Goal: Information Seeking & Learning: Find specific fact

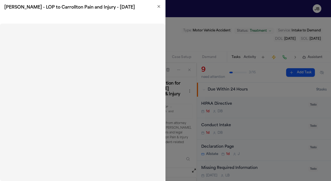
click at [159, 6] on icon "button" at bounding box center [159, 6] width 2 height 2
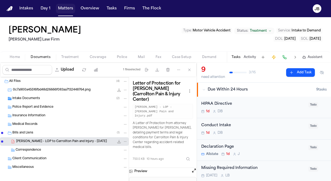
click at [63, 8] on button "Matters" at bounding box center [65, 9] width 19 height 10
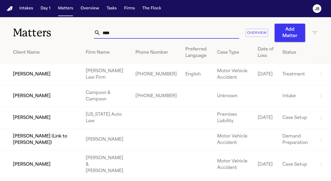
drag, startPoint x: 123, startPoint y: 33, endPoint x: 54, endPoint y: 25, distance: 69.6
click at [54, 29] on div "Matters **** Overview Add Matter" at bounding box center [165, 29] width 331 height 25
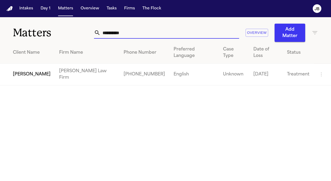
type input "**********"
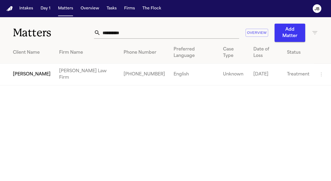
click at [83, 69] on td "[PERSON_NAME] Law Firm" at bounding box center [87, 75] width 65 height 22
click at [33, 65] on td "[PERSON_NAME]" at bounding box center [27, 75] width 55 height 22
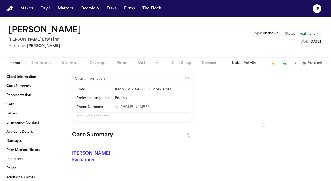
click at [94, 63] on span "Coverage" at bounding box center [98, 63] width 16 height 4
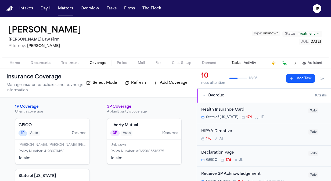
click at [43, 59] on div "Home Documents Treatment Coverage Police Mail Fax Case Setup Demand Workspaces …" at bounding box center [165, 63] width 331 height 11
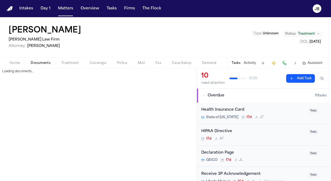
click at [41, 61] on span "Documents" at bounding box center [41, 63] width 20 height 4
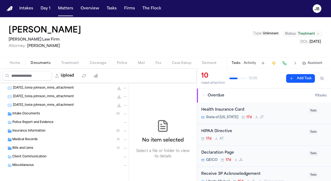
scroll to position [17, 0]
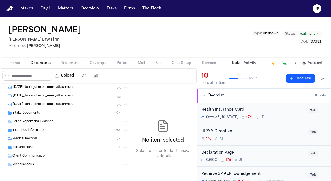
click at [27, 112] on span "Intake Documents" at bounding box center [26, 113] width 28 height 5
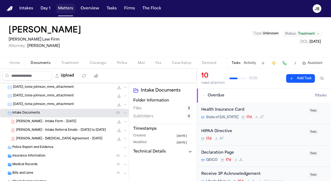
click at [65, 10] on button "Matters" at bounding box center [65, 9] width 19 height 10
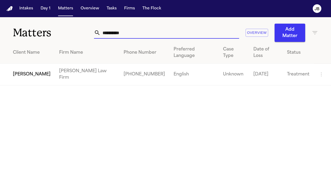
drag, startPoint x: 125, startPoint y: 34, endPoint x: 5, endPoint y: 15, distance: 121.5
click at [11, 49] on div "**********" at bounding box center [165, 51] width 331 height 68
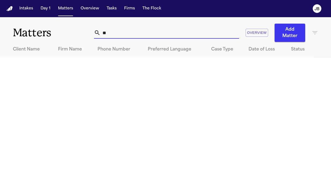
type input "*"
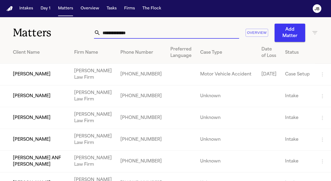
drag, startPoint x: 111, startPoint y: 35, endPoint x: 66, endPoint y: 26, distance: 46.3
click at [66, 26] on div "Matters Overview Add Matter" at bounding box center [165, 29] width 331 height 25
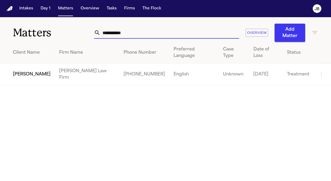
type input "**********"
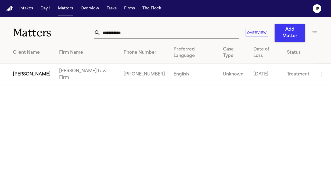
click at [15, 66] on td "[PERSON_NAME]" at bounding box center [27, 75] width 55 height 22
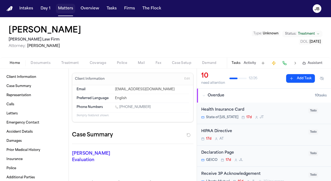
click at [63, 4] on button "Matters" at bounding box center [65, 9] width 19 height 10
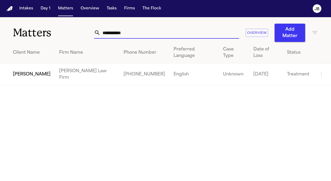
drag, startPoint x: 133, startPoint y: 30, endPoint x: 2, endPoint y: 34, distance: 131.8
click at [2, 34] on div "**********" at bounding box center [165, 29] width 331 height 25
type input "**********"
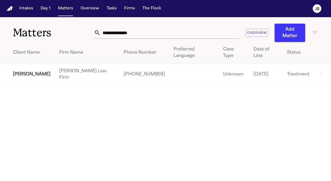
click at [32, 65] on td "[PERSON_NAME]" at bounding box center [27, 75] width 55 height 22
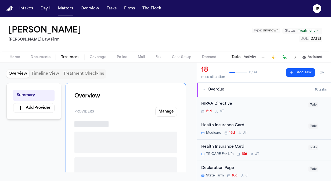
click at [74, 56] on span "Treatment" at bounding box center [70, 57] width 18 height 4
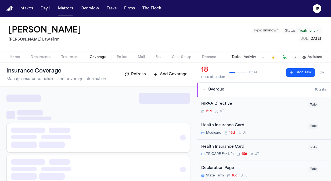
click at [94, 58] on span "Coverage" at bounding box center [98, 57] width 16 height 4
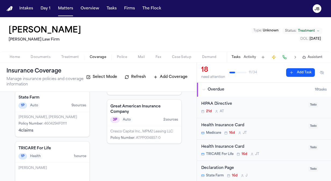
scroll to position [77, 0]
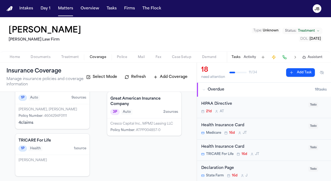
click at [59, 13] on nav "Intakes Day 1 Matters Overview Tasks Firms The [PERSON_NAME]" at bounding box center [165, 8] width 331 height 17
click at [66, 7] on button "Matters" at bounding box center [65, 9] width 19 height 10
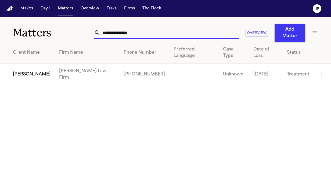
drag, startPoint x: 139, startPoint y: 32, endPoint x: -1, endPoint y: 25, distance: 140.6
click at [0, 25] on html "**********" at bounding box center [165, 90] width 331 height 181
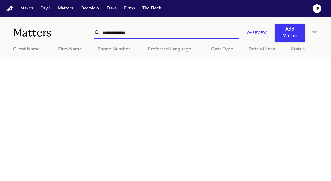
drag, startPoint x: 93, startPoint y: 33, endPoint x: 7, endPoint y: 19, distance: 86.9
click at [7, 19] on div "**********" at bounding box center [165, 29] width 331 height 25
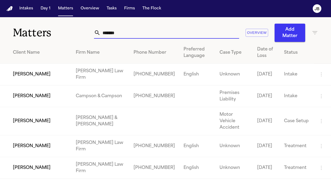
type input "*******"
click at [29, 157] on td "[PERSON_NAME]" at bounding box center [36, 168] width 72 height 22
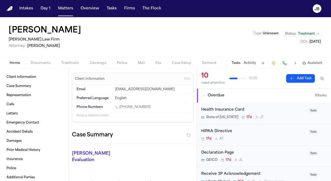
click at [253, 63] on button "Activity" at bounding box center [250, 63] width 12 height 4
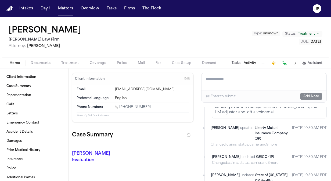
scroll to position [203, 0]
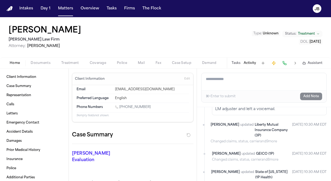
click at [98, 59] on div "Home Documents Treatment Coverage Police Mail Fax Case Setup Demand Workspaces …" at bounding box center [165, 63] width 331 height 11
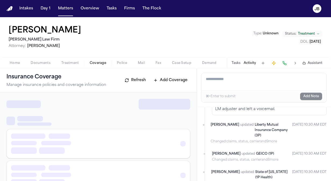
click at [97, 62] on span "Coverage" at bounding box center [98, 63] width 16 height 4
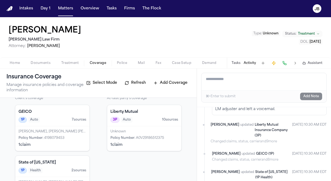
scroll to position [13, 0]
click at [155, 132] on div "Unknown" at bounding box center [145, 132] width 68 height 4
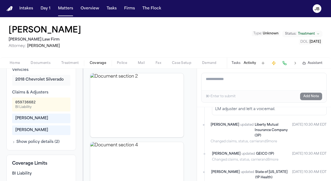
scroll to position [148, 0]
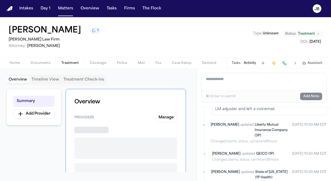
click at [65, 63] on span "Treatment" at bounding box center [70, 63] width 18 height 4
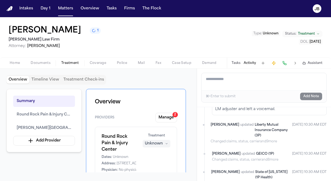
click at [97, 62] on span "Coverage" at bounding box center [98, 63] width 16 height 4
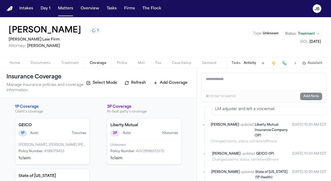
click at [139, 150] on div "Policy Number : A0V29186512375" at bounding box center [145, 152] width 68 height 4
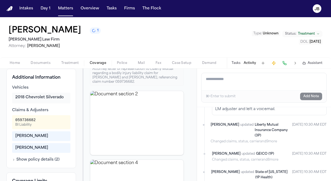
scroll to position [148, 0]
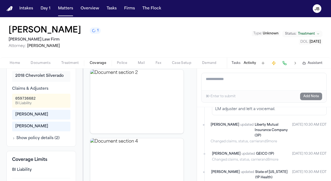
click at [38, 106] on div "059736682 BI Liability" at bounding box center [41, 101] width 52 height 10
drag, startPoint x: 39, startPoint y: 101, endPoint x: 13, endPoint y: 100, distance: 25.3
click at [13, 100] on div "059736682 BI Liability" at bounding box center [41, 101] width 58 height 14
copy div "059736682"
drag, startPoint x: 268, startPoint y: 136, endPoint x: 212, endPoint y: 110, distance: 61.4
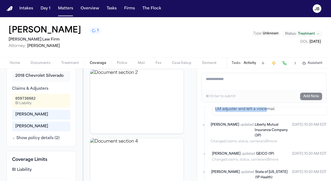
click at [212, 110] on div "[PERSON_NAME] commented [DATE] 10:31 AM EDT Client called asking if Liberty Mut…" at bounding box center [269, 94] width 115 height 41
copy p "Client called asking if Liberty Mutual would be able to refund her $540. Geico …"
click at [12, 63] on span "Home" at bounding box center [15, 63] width 10 height 4
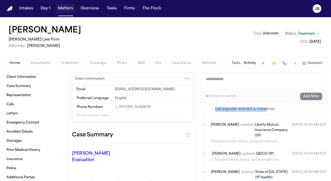
click at [63, 9] on button "Matters" at bounding box center [65, 9] width 19 height 10
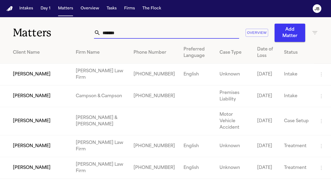
drag, startPoint x: 96, startPoint y: 29, endPoint x: 37, endPoint y: 33, distance: 58.7
click at [37, 33] on div "Matters ******* Overview Add Matter" at bounding box center [165, 29] width 331 height 25
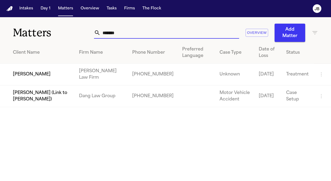
type input "*******"
click at [38, 79] on td "[PERSON_NAME]" at bounding box center [37, 75] width 75 height 22
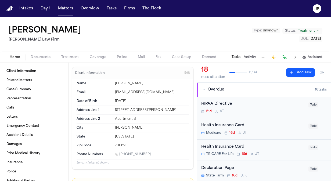
drag, startPoint x: 146, startPoint y: 154, endPoint x: 120, endPoint y: 152, distance: 26.4
click at [120, 152] on div "[PHONE_NUMBER]" at bounding box center [152, 154] width 74 height 5
copy link "[PHONE_NUMBER]"
click at [64, 6] on button "Matters" at bounding box center [65, 9] width 19 height 10
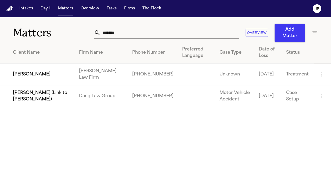
click at [33, 74] on td "[PERSON_NAME]" at bounding box center [37, 75] width 75 height 22
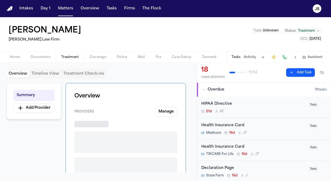
click at [74, 55] on span "Treatment" at bounding box center [70, 57] width 18 height 4
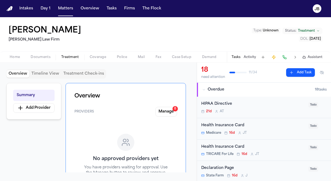
click at [97, 61] on div "Home Documents Treatment Coverage Police Mail Fax Case Setup Demand Workspaces …" at bounding box center [165, 57] width 331 height 11
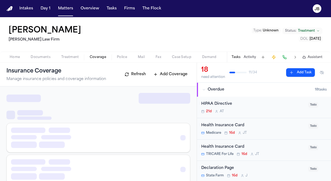
click at [101, 56] on span "Coverage" at bounding box center [98, 57] width 16 height 4
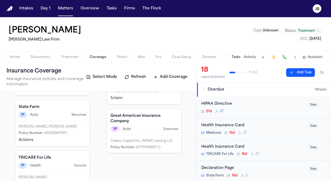
scroll to position [59, 0]
click at [39, 57] on span "Documents" at bounding box center [41, 57] width 20 height 4
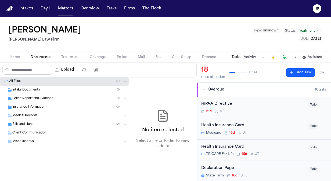
click at [53, 123] on div "Bills and Liens ( 2 )" at bounding box center [69, 124] width 115 height 5
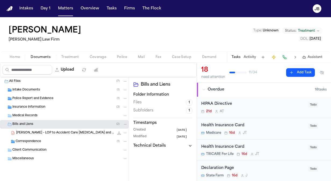
click at [71, 56] on span "Treatment" at bounding box center [70, 57] width 18 height 4
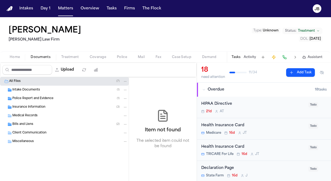
click at [45, 56] on span "Documents" at bounding box center [41, 57] width 20 height 4
click at [94, 54] on button "Coverage" at bounding box center [97, 57] width 27 height 6
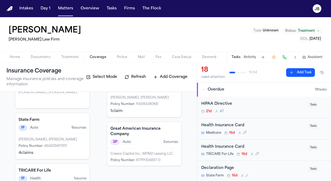
scroll to position [37, 0]
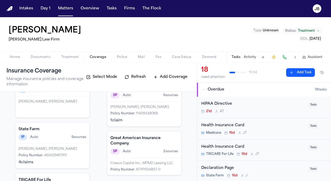
click at [34, 56] on span "Documents" at bounding box center [41, 57] width 20 height 4
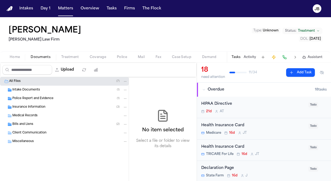
click at [42, 127] on div "Bills and Liens ( 2 )" at bounding box center [64, 124] width 129 height 9
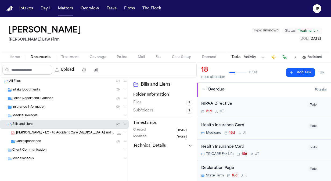
click at [65, 56] on span "Treatment" at bounding box center [70, 57] width 18 height 4
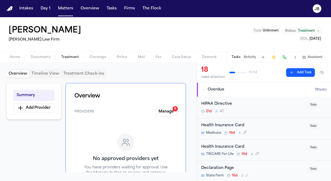
click at [92, 56] on span "Coverage" at bounding box center [98, 57] width 16 height 4
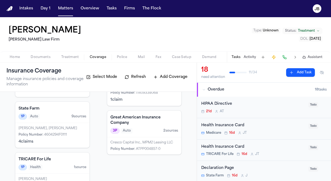
scroll to position [57, 0]
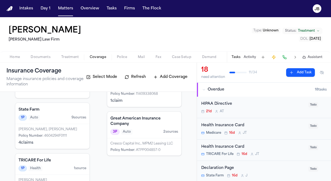
click at [52, 132] on div "[PERSON_NAME], [PERSON_NAME] Policy Number : 4604294F0111 4 claim s" at bounding box center [52, 136] width 74 height 25
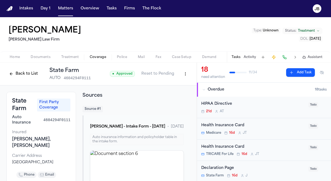
click at [22, 74] on button "Back to List" at bounding box center [23, 74] width 34 height 9
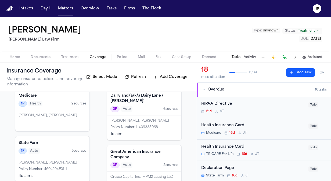
scroll to position [24, 0]
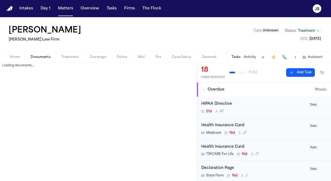
click at [39, 59] on button "Documents" at bounding box center [40, 57] width 31 height 6
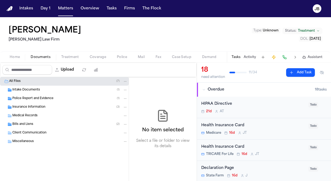
click at [35, 98] on span "Police Report and Evidence" at bounding box center [32, 99] width 41 height 5
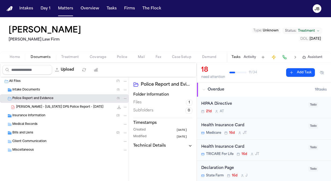
click at [38, 107] on span "[PERSON_NAME] - [US_STATE] DPS Police Report - [DATE]" at bounding box center [59, 107] width 87 height 5
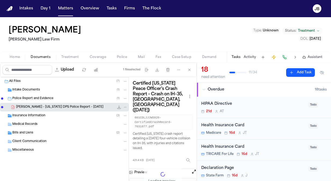
click at [34, 116] on span "Insurance Information" at bounding box center [28, 116] width 33 height 5
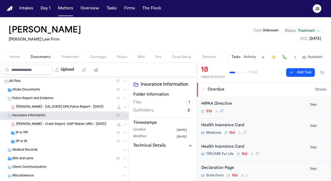
click at [45, 89] on div "Intake Documents ( 1 )" at bounding box center [69, 90] width 115 height 5
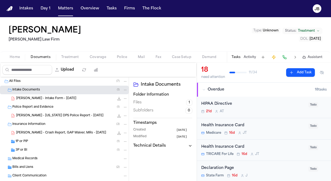
click at [61, 168] on div "Bills and Liens ( 2 )" at bounding box center [69, 167] width 115 height 5
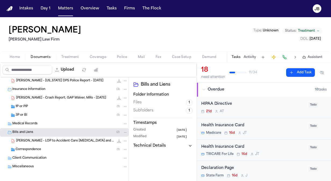
scroll to position [37, 0]
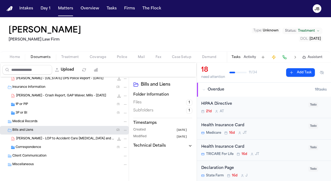
click at [33, 145] on span "Correspondence" at bounding box center [29, 147] width 26 height 5
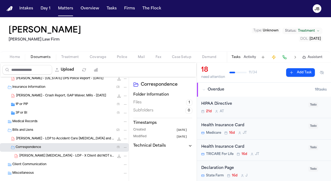
scroll to position [0, 0]
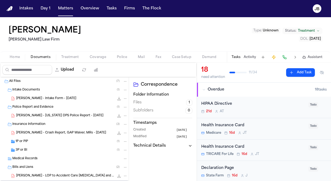
click at [74, 52] on div "Home Documents Treatment Coverage Police Mail Fax Case Setup Demand Workspaces …" at bounding box center [165, 57] width 331 height 11
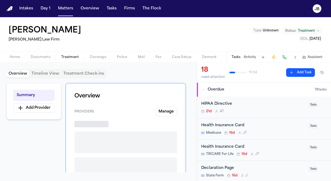
click at [72, 57] on span "Treatment" at bounding box center [70, 57] width 18 height 4
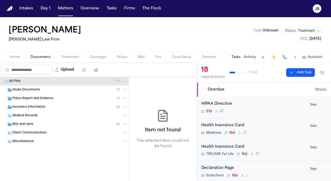
click at [42, 57] on span "Documents" at bounding box center [41, 57] width 20 height 4
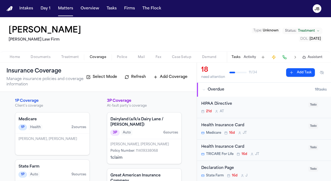
click at [94, 56] on span "Coverage" at bounding box center [98, 57] width 16 height 4
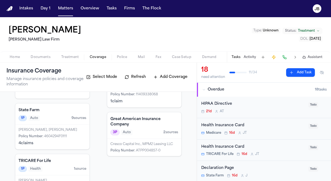
scroll to position [60, 0]
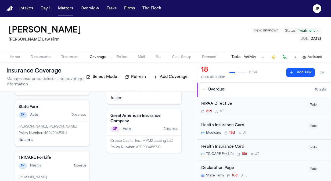
click at [135, 129] on div "3P Auto 2 source s" at bounding box center [145, 129] width 68 height 6
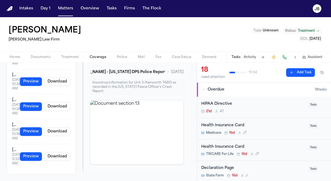
scroll to position [321, 0]
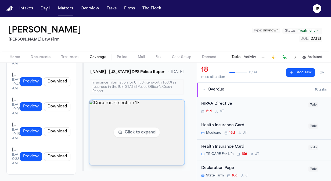
click at [128, 129] on img "View document section 13" at bounding box center [137, 132] width 95 height 65
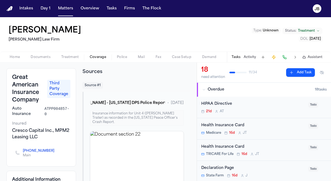
scroll to position [0, 0]
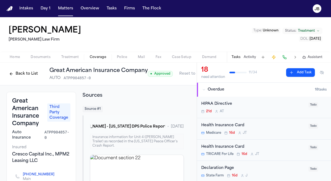
click at [9, 74] on button "Back to List" at bounding box center [23, 74] width 34 height 9
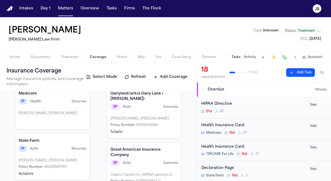
scroll to position [30, 0]
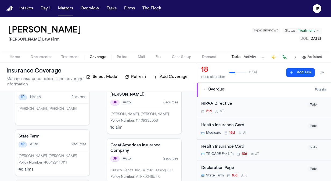
click at [54, 155] on div "[PERSON_NAME], [PERSON_NAME]" at bounding box center [53, 156] width 68 height 4
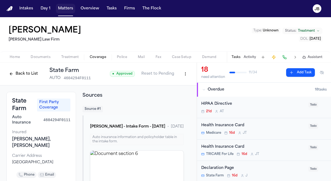
click at [62, 6] on button "Matters" at bounding box center [65, 9] width 19 height 10
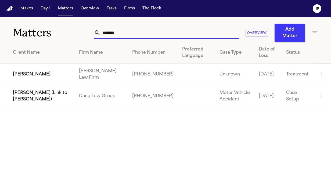
drag, startPoint x: 121, startPoint y: 33, endPoint x: 43, endPoint y: 26, distance: 78.5
click at [43, 26] on div "Matters ******* Overview Add Matter" at bounding box center [165, 29] width 331 height 25
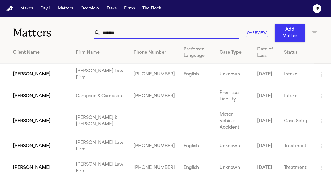
type input "*******"
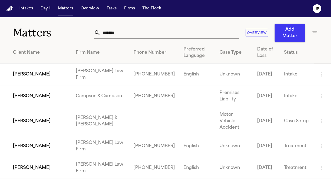
click at [26, 74] on td "[PERSON_NAME]" at bounding box center [36, 75] width 72 height 22
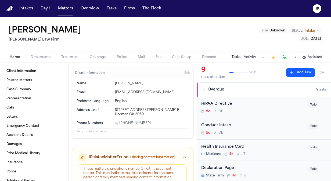
click at [43, 54] on button "Documents" at bounding box center [40, 57] width 31 height 6
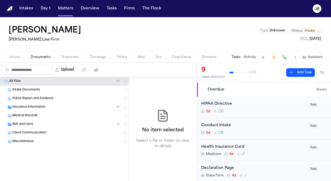
click at [27, 107] on span "Insurance Information" at bounding box center [28, 107] width 33 height 5
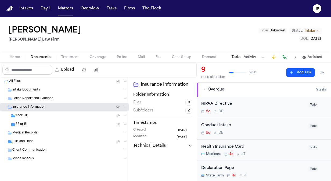
click at [20, 117] on span "1P or PIP" at bounding box center [22, 116] width 12 height 5
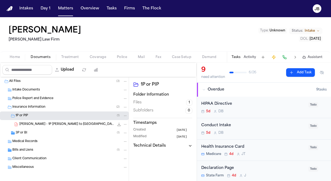
click at [16, 133] on span "3P or BI" at bounding box center [22, 133] width 12 height 5
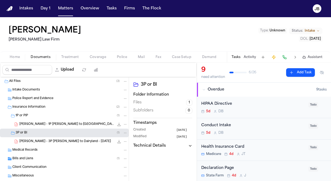
click at [10, 56] on span "Home" at bounding box center [15, 57] width 10 height 4
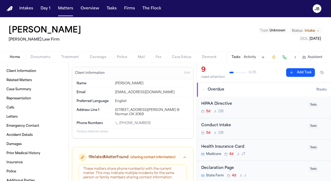
click at [120, 44] on div "[PERSON_NAME] Law Firm Type : Unknown Status: Intake DOL : [DATE]" at bounding box center [165, 34] width 331 height 34
click at [63, 6] on button "Matters" at bounding box center [65, 9] width 19 height 10
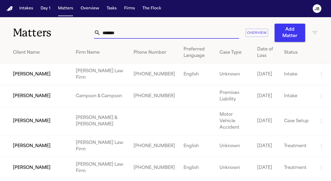
drag, startPoint x: 76, startPoint y: 32, endPoint x: 52, endPoint y: 31, distance: 23.7
click at [52, 31] on div "Matters ******* Overview Add Matter" at bounding box center [165, 29] width 331 height 25
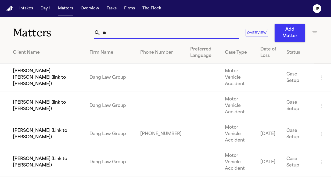
type input "*"
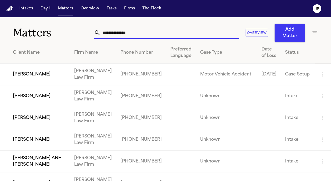
click at [139, 33] on input "text" at bounding box center [170, 33] width 139 height 12
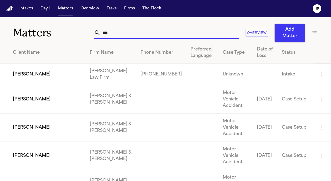
type input "***"
click at [139, 33] on input "***" at bounding box center [170, 33] width 139 height 12
type input "*"
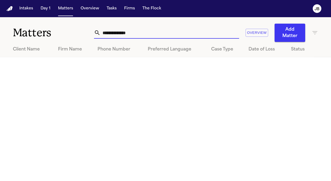
drag, startPoint x: 146, startPoint y: 31, endPoint x: 59, endPoint y: 44, distance: 88.3
click at [59, 44] on div "**********" at bounding box center [165, 37] width 331 height 40
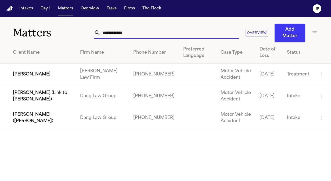
type input "**********"
click at [35, 74] on td "[PERSON_NAME]" at bounding box center [38, 75] width 76 height 22
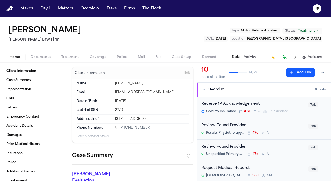
click at [104, 56] on span "Coverage" at bounding box center [98, 57] width 16 height 4
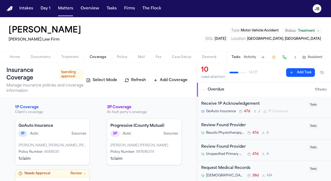
click at [66, 54] on button "Treatment" at bounding box center [70, 57] width 29 height 6
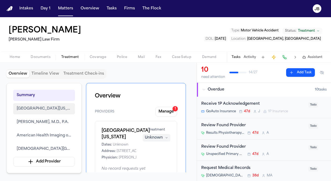
click at [40, 108] on span "[GEOGRAPHIC_DATA][US_STATE]" at bounding box center [44, 109] width 55 height 6
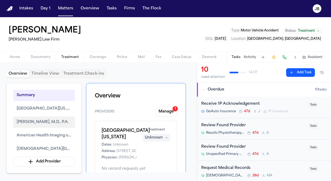
click at [33, 120] on span "[PERSON_NAME], M.D., P.A." at bounding box center [43, 122] width 52 height 6
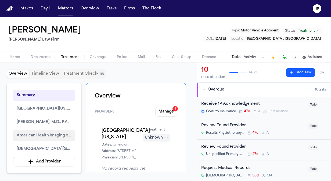
click at [40, 135] on span "American Health Imaging of [GEOGRAPHIC_DATA]" at bounding box center [44, 136] width 55 height 6
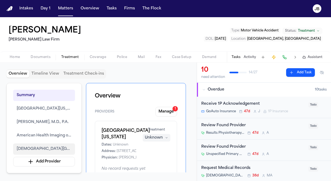
click at [41, 145] on button "[DEMOGRAPHIC_DATA][GEOGRAPHIC_DATA]" at bounding box center [44, 149] width 62 height 11
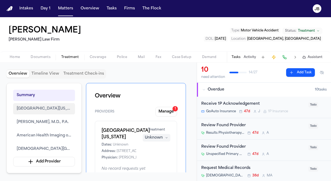
click at [35, 110] on span "[GEOGRAPHIC_DATA][US_STATE]" at bounding box center [44, 109] width 55 height 6
click at [40, 55] on span "Documents" at bounding box center [41, 57] width 20 height 4
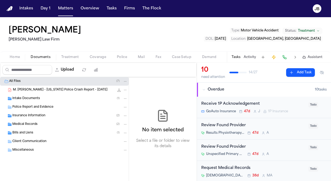
click at [25, 133] on span "Bills and Liens" at bounding box center [22, 133] width 21 height 5
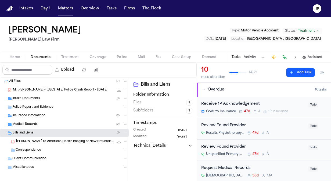
click at [62, 48] on div "[PERSON_NAME] [PERSON_NAME] Law Firm Type : Motor Vehicle Accident Status: Trea…" at bounding box center [165, 34] width 331 height 34
click at [68, 9] on button "Matters" at bounding box center [65, 9] width 19 height 10
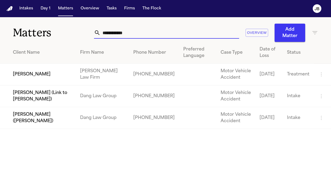
drag, startPoint x: 133, startPoint y: 33, endPoint x: 27, endPoint y: 39, distance: 106.4
click at [27, 39] on div "**********" at bounding box center [165, 29] width 331 height 25
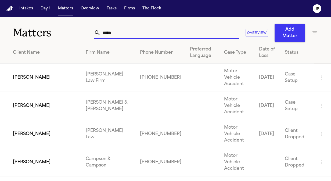
type input "*****"
click at [109, 30] on input "*****" at bounding box center [170, 33] width 139 height 12
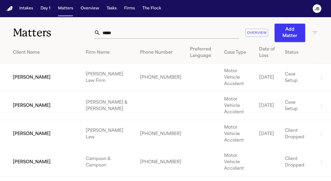
click at [48, 77] on td "[PERSON_NAME]" at bounding box center [40, 78] width 81 height 28
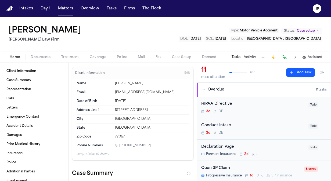
drag, startPoint x: 147, startPoint y: 143, endPoint x: 120, endPoint y: 147, distance: 27.7
click at [120, 147] on div "[PHONE_NUMBER]" at bounding box center [152, 146] width 74 height 5
copy link "[PHONE_NUMBER]"
click at [157, 144] on div "[PHONE_NUMBER]" at bounding box center [152, 146] width 74 height 5
drag, startPoint x: 152, startPoint y: 144, endPoint x: 119, endPoint y: 145, distance: 32.8
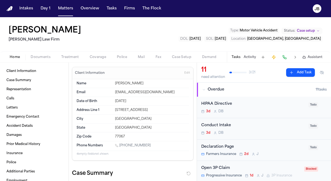
click at [119, 145] on div "[PHONE_NUMBER]" at bounding box center [152, 146] width 74 height 5
copy link "[PHONE_NUMBER]"
click at [167, 156] on div "Name [PERSON_NAME] Email [EMAIL_ADDRESS][DOMAIN_NAME] Date of Birth [DEMOGRAPHI…" at bounding box center [132, 119] width 121 height 81
click at [180, 158] on div "Name [PERSON_NAME] Email [EMAIL_ADDRESS][DOMAIN_NAME] Date of Birth [DEMOGRAPHI…" at bounding box center [132, 119] width 121 height 81
click at [44, 56] on span "Documents" at bounding box center [41, 57] width 20 height 4
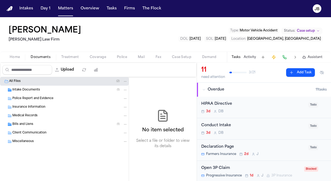
click at [24, 124] on span "Bills and Liens" at bounding box center [22, 124] width 21 height 5
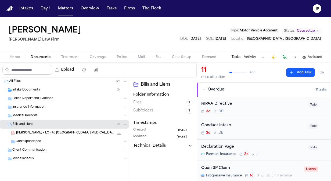
click at [44, 131] on span "[PERSON_NAME] - LOP to [GEOGRAPHIC_DATA] [MEDICAL_DATA] - [DATE]" at bounding box center [65, 133] width 98 height 5
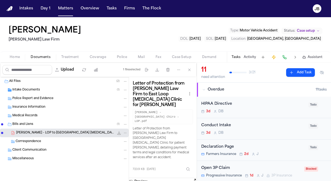
click at [101, 57] on span "Coverage" at bounding box center [98, 57] width 16 height 4
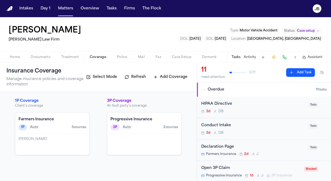
click at [246, 56] on button "Activity" at bounding box center [250, 57] width 12 height 4
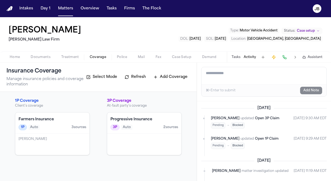
click at [227, 76] on textarea "Add a note to this matter" at bounding box center [264, 75] width 125 height 17
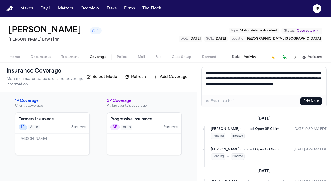
drag, startPoint x: 270, startPoint y: 89, endPoint x: 176, endPoint y: 58, distance: 98.4
click at [176, 58] on div "**********" at bounding box center [165, 99] width 331 height 164
type textarea "**********"
click at [302, 104] on button "Add Note" at bounding box center [311, 102] width 22 height 8
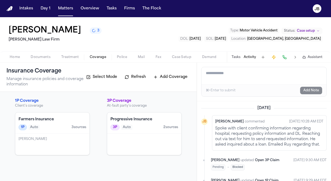
click at [45, 56] on span "Documents" at bounding box center [41, 57] width 20 height 4
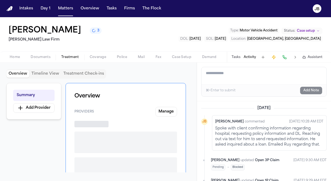
click at [67, 54] on button "Treatment" at bounding box center [70, 57] width 29 height 6
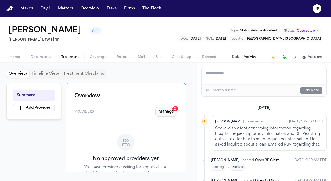
click at [172, 113] on button "Manage 2" at bounding box center [166, 112] width 22 height 10
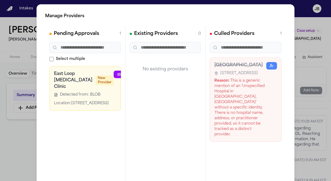
scroll to position [0, 31]
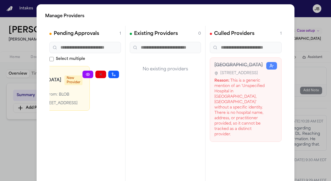
click at [125, 74] on icon "button" at bounding box center [126, 74] width 3 height 2
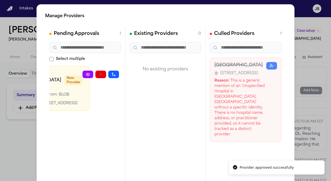
scroll to position [0, 0]
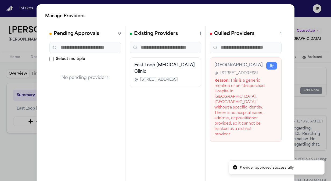
click at [8, 153] on div "Manage Providers Pending Approvals 0 Select multiple No pending providers Exist…" at bounding box center [165, 109] width 331 height 218
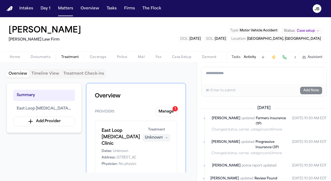
click at [102, 57] on span "Coverage" at bounding box center [98, 57] width 16 height 4
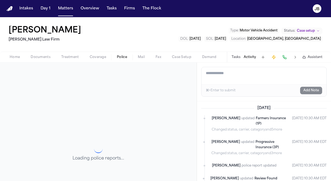
click at [122, 57] on span "Police" at bounding box center [122, 57] width 10 height 4
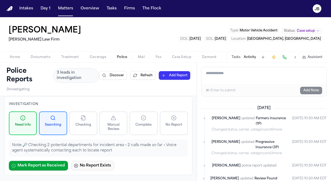
click at [93, 165] on button "No Report Exists" at bounding box center [92, 166] width 43 height 10
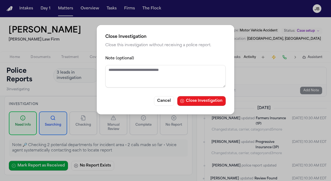
click at [212, 102] on button "Close Investigation" at bounding box center [201, 101] width 48 height 10
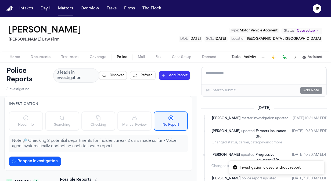
click at [73, 56] on span "Treatment" at bounding box center [70, 57] width 18 height 4
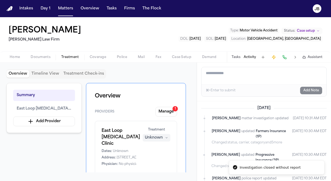
click at [101, 59] on span "Coverage" at bounding box center [98, 57] width 16 height 4
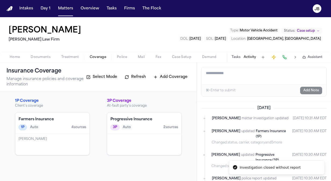
click at [32, 54] on button "Documents" at bounding box center [40, 57] width 31 height 6
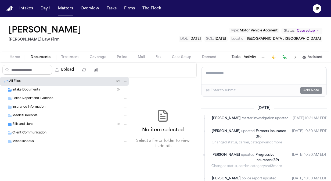
click at [26, 122] on span "Bills and Liens" at bounding box center [22, 124] width 21 height 5
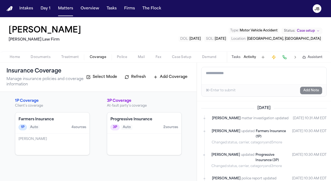
click at [104, 57] on span "Coverage" at bounding box center [98, 57] width 16 height 4
click at [146, 122] on h4 "Progressive Insurance" at bounding box center [145, 119] width 68 height 5
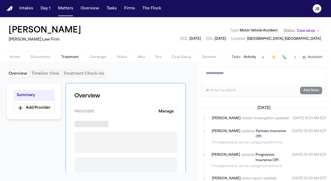
click at [71, 54] on button "Treatment" at bounding box center [70, 57] width 29 height 6
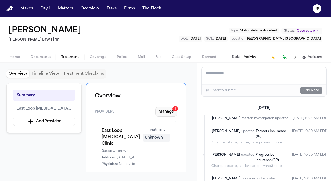
click at [166, 108] on button "Manage 1" at bounding box center [166, 112] width 22 height 10
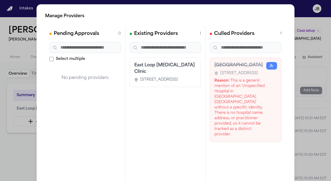
click at [15, 145] on div "Manage Providers Pending Approvals 0 Select multiple No pending providers Exist…" at bounding box center [165, 109] width 331 height 218
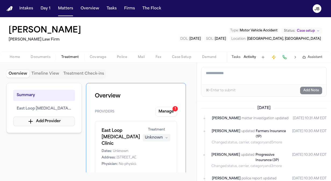
click at [33, 119] on icon "button" at bounding box center [30, 121] width 6 height 6
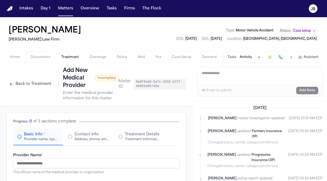
scroll to position [18, 0]
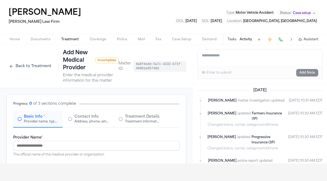
click at [44, 143] on input "Provider Name *" at bounding box center [96, 146] width 166 height 10
drag, startPoint x: 63, startPoint y: 146, endPoint x: 0, endPoint y: 147, distance: 62.9
click at [0, 147] on html "**********" at bounding box center [163, 72] width 327 height 181
paste input "**********"
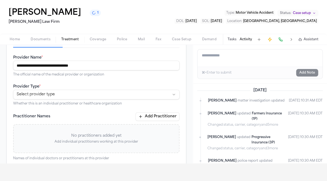
scroll to position [81, 0]
type input "**********"
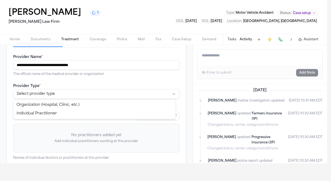
click at [53, 93] on html "**********" at bounding box center [165, 72] width 331 height 181
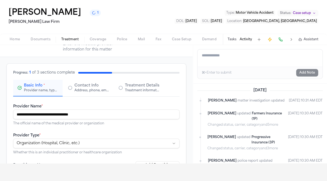
scroll to position [39, 0]
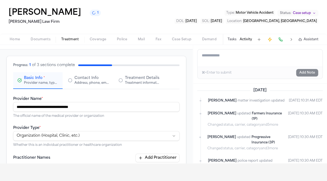
click at [75, 87] on button "Contact Info Address, phone, email, and other contact details" at bounding box center [88, 80] width 49 height 17
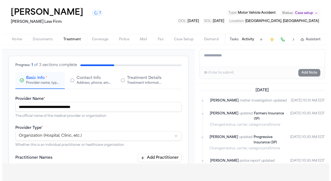
scroll to position [0, 0]
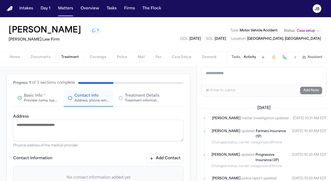
click at [36, 127] on textarea "Address" at bounding box center [98, 131] width 170 height 22
paste textarea "**********"
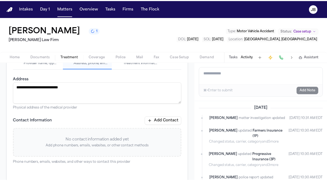
scroll to position [78, 0]
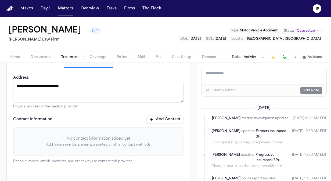
type textarea "**********"
click at [165, 119] on button "Add Contact" at bounding box center [165, 119] width 37 height 9
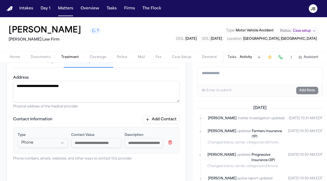
paste input "**********"
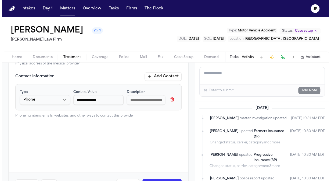
scroll to position [141, 0]
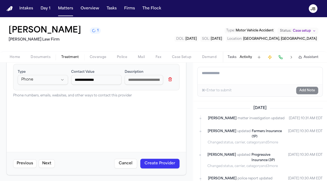
type input "**********"
click at [160, 163] on button "Create Provider" at bounding box center [159, 164] width 39 height 10
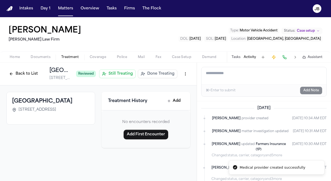
drag, startPoint x: 77, startPoint y: 109, endPoint x: 7, endPoint y: 99, distance: 71.0
click at [7, 99] on div "[GEOGRAPHIC_DATA] [STREET_ADDRESS]" at bounding box center [50, 108] width 89 height 33
copy h3 "[GEOGRAPHIC_DATA]"
drag, startPoint x: 83, startPoint y: 117, endPoint x: 19, endPoint y: 116, distance: 64.0
click at [19, 113] on div "[STREET_ADDRESS]" at bounding box center [50, 109] width 77 height 5
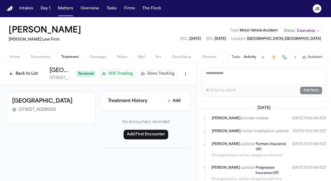
copy span "[STREET_ADDRESS]"
click at [20, 71] on button "Back to List" at bounding box center [23, 74] width 34 height 9
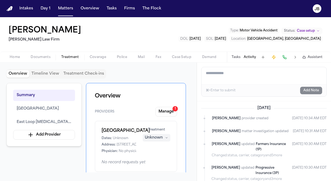
click at [222, 78] on textarea "Add a note to this matter" at bounding box center [264, 75] width 125 height 17
type textarea "**********"
click at [314, 94] on button "Add Note" at bounding box center [311, 91] width 22 height 8
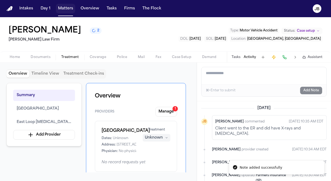
click at [65, 10] on button "Matters" at bounding box center [65, 9] width 19 height 10
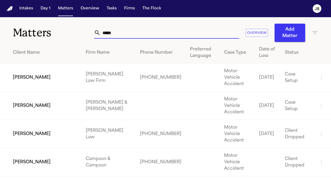
drag, startPoint x: 89, startPoint y: 31, endPoint x: 46, endPoint y: 33, distance: 43.6
click at [46, 33] on div "Matters ***** Overview Add Matter" at bounding box center [165, 29] width 331 height 25
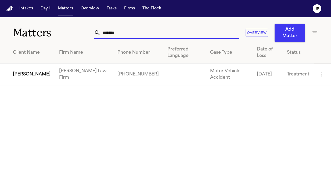
type input "*******"
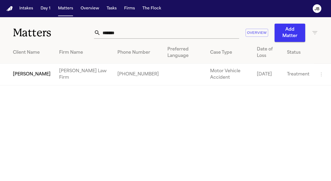
click at [12, 71] on td "[PERSON_NAME]" at bounding box center [27, 75] width 55 height 22
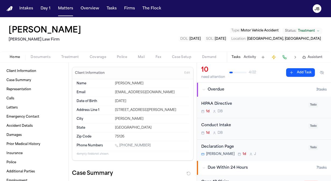
drag, startPoint x: 147, startPoint y: 143, endPoint x: 120, endPoint y: 145, distance: 26.4
click at [120, 145] on div "[PHONE_NUMBER]" at bounding box center [152, 146] width 74 height 5
copy link "[PHONE_NUMBER]"
click at [250, 55] on button "Activity" at bounding box center [250, 57] width 12 height 4
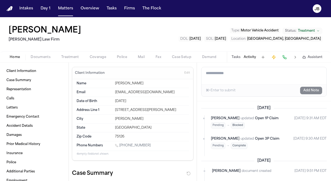
click at [221, 72] on textarea "Add a note to this matter" at bounding box center [264, 75] width 125 height 17
click at [231, 76] on textarea "Add a note to this matter" at bounding box center [264, 75] width 125 height 17
paste textarea "**********"
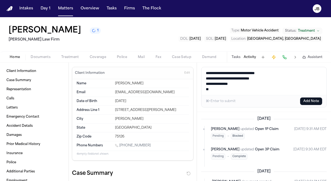
click at [237, 73] on textarea "**********" at bounding box center [264, 81] width 125 height 28
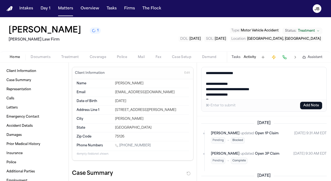
drag, startPoint x: 209, startPoint y: 88, endPoint x: 188, endPoint y: 88, distance: 21.0
click at [188, 88] on div "Client Information Case Summary Representation Calls Letters Emergency Contact …" at bounding box center [165, 122] width 331 height 119
drag, startPoint x: 209, startPoint y: 94, endPoint x: 186, endPoint y: 92, distance: 23.0
click at [186, 92] on div "Client Information Case Summary Representation Calls Letters Emergency Contact …" at bounding box center [165, 122] width 331 height 119
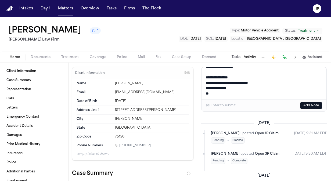
click at [205, 93] on textarea "**********" at bounding box center [264, 83] width 125 height 32
click at [237, 92] on textarea "**********" at bounding box center [264, 83] width 125 height 32
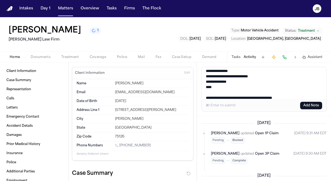
type textarea "**********"
click at [314, 103] on button "Add Note" at bounding box center [311, 106] width 22 height 8
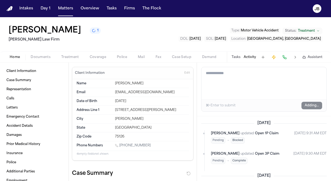
scroll to position [0, 0]
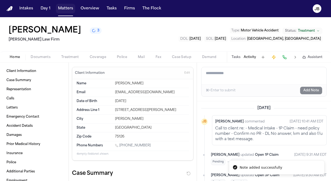
click at [66, 10] on button "Matters" at bounding box center [65, 9] width 19 height 10
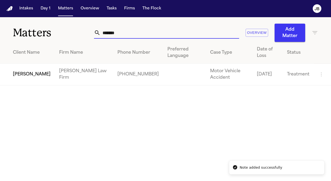
drag, startPoint x: 65, startPoint y: 35, endPoint x: 42, endPoint y: 31, distance: 22.9
click at [42, 31] on div "Matters ******* Overview Add Matter" at bounding box center [165, 29] width 331 height 25
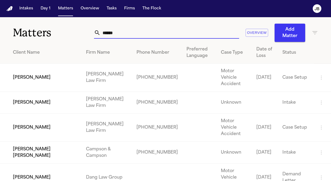
type input "******"
click at [41, 126] on td "[PERSON_NAME]" at bounding box center [41, 128] width 82 height 28
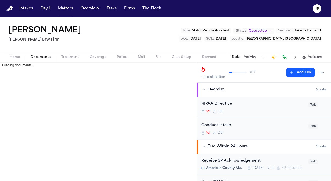
click at [44, 56] on span "Documents" at bounding box center [41, 57] width 20 height 4
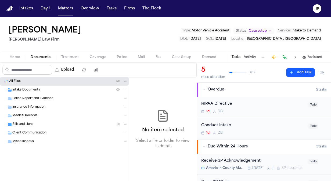
click at [105, 55] on span "Coverage" at bounding box center [98, 57] width 16 height 4
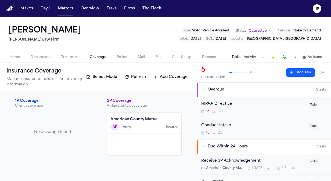
click at [145, 142] on div at bounding box center [144, 144] width 74 height 21
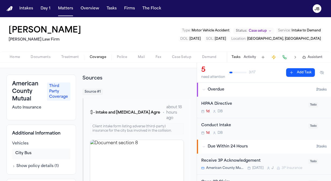
scroll to position [14, 0]
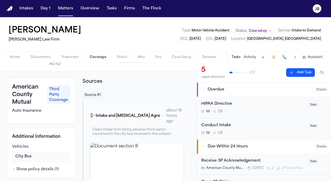
click at [67, 58] on span "Treatment" at bounding box center [70, 57] width 18 height 4
